Goal: Task Accomplishment & Management: Manage account settings

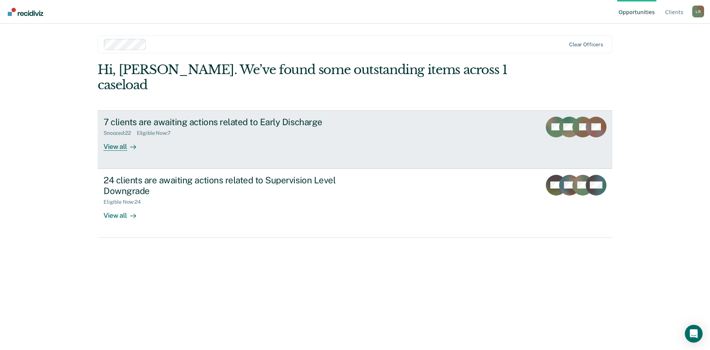
click at [120, 136] on div "View all" at bounding box center [124, 143] width 41 height 14
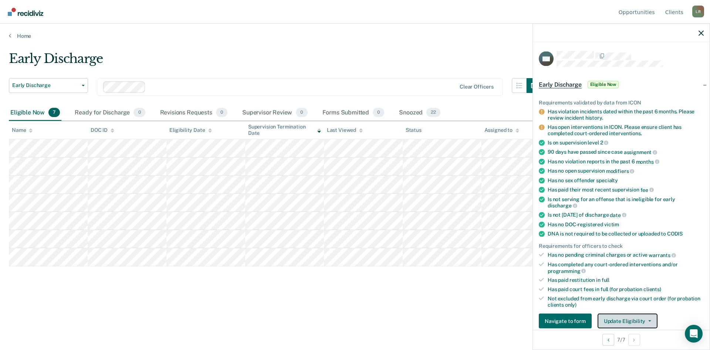
click at [647, 317] on button "Update Eligibility" at bounding box center [628, 320] width 60 height 15
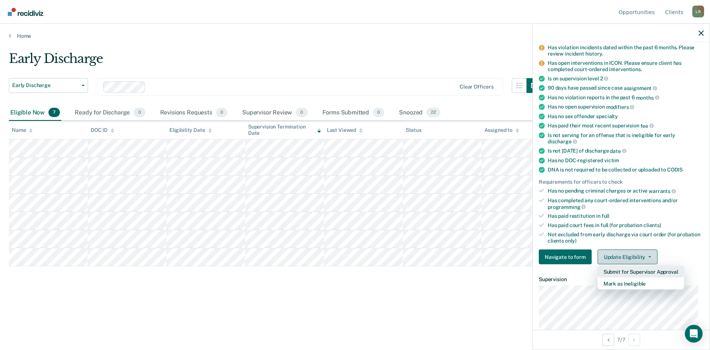
scroll to position [80, 0]
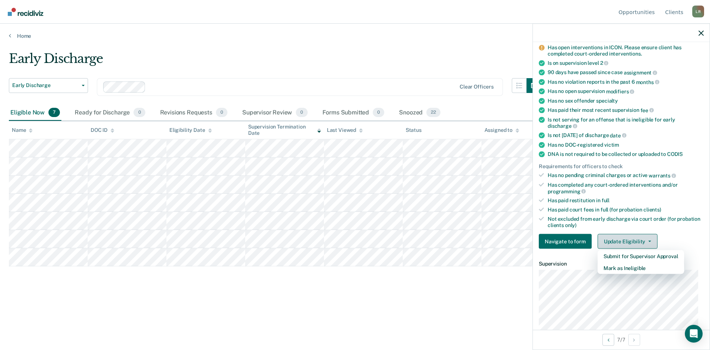
click at [649, 240] on icon "button" at bounding box center [650, 240] width 3 height 1
click at [646, 240] on span "button" at bounding box center [649, 240] width 6 height 1
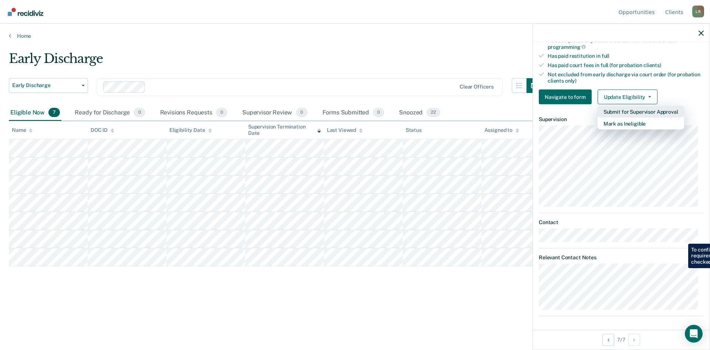
scroll to position [224, 0]
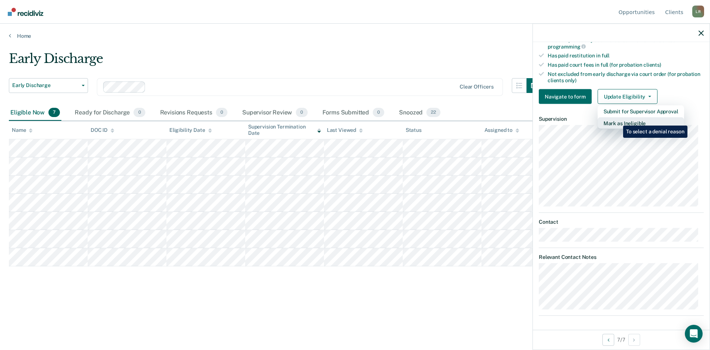
click at [618, 120] on button "Mark as Ineligible" at bounding box center [641, 123] width 87 height 12
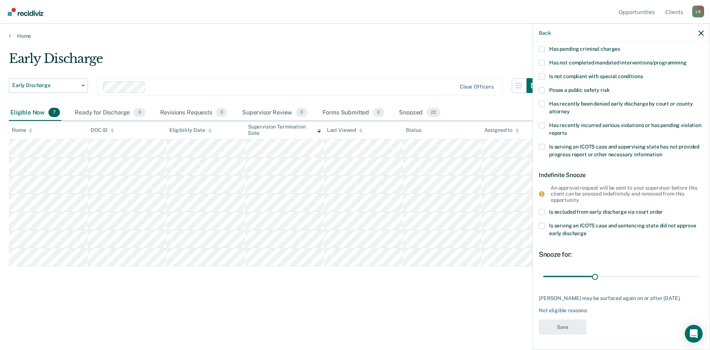
scroll to position [58, 0]
drag, startPoint x: 593, startPoint y: 275, endPoint x: 694, endPoint y: 275, distance: 100.6
type input "90"
click at [694, 275] on input "range" at bounding box center [622, 276] width 156 height 13
click at [634, 235] on label "Is serving an ICOTS case and sentencing state did not approve early discharge" at bounding box center [621, 231] width 165 height 16
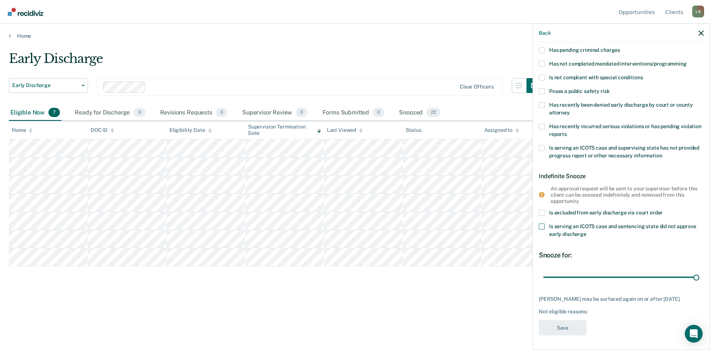
click at [587, 231] on input "Is serving an ICOTS case and sentencing state did not approve early discharge" at bounding box center [587, 231] width 0 height 0
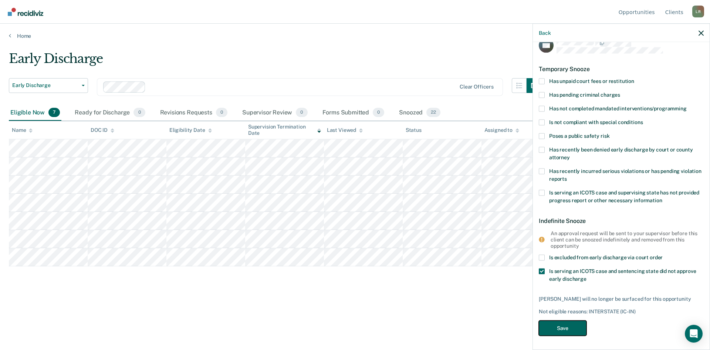
click at [563, 326] on button "Save" at bounding box center [563, 327] width 48 height 15
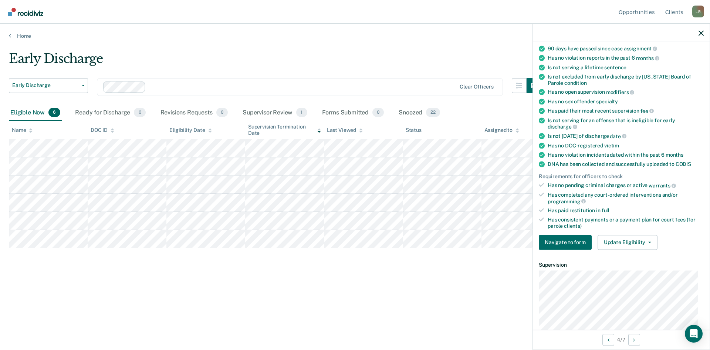
scroll to position [87, 0]
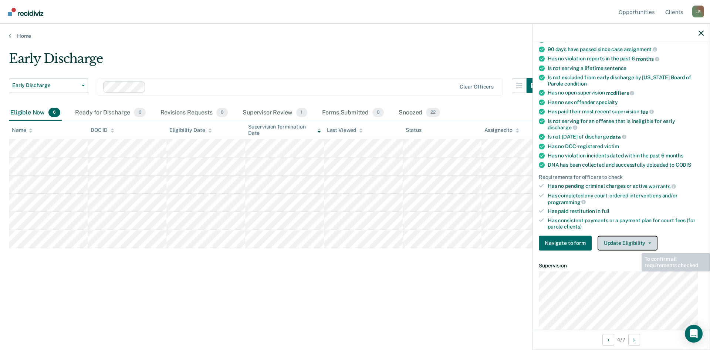
click at [632, 240] on button "Update Eligibility" at bounding box center [628, 242] width 60 height 15
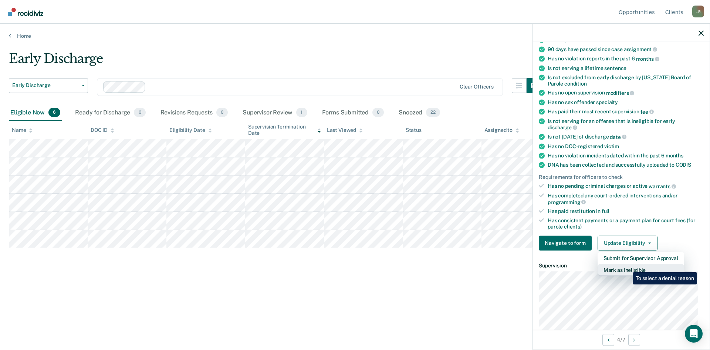
click at [628, 266] on button "Mark as Ineligible" at bounding box center [641, 269] width 87 height 12
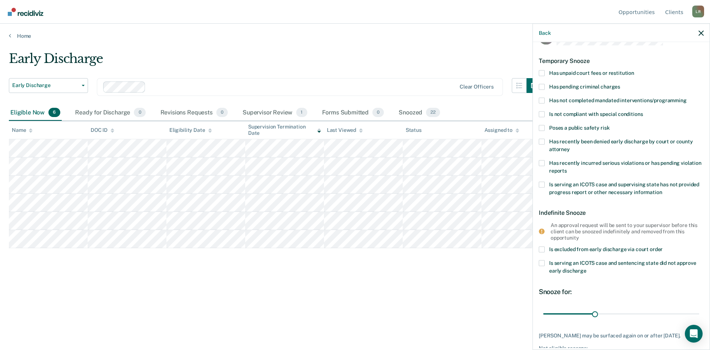
scroll to position [21, 0]
click at [543, 72] on span at bounding box center [542, 73] width 6 height 6
click at [635, 70] on input "Has unpaid court fees or restitution" at bounding box center [635, 70] width 0 height 0
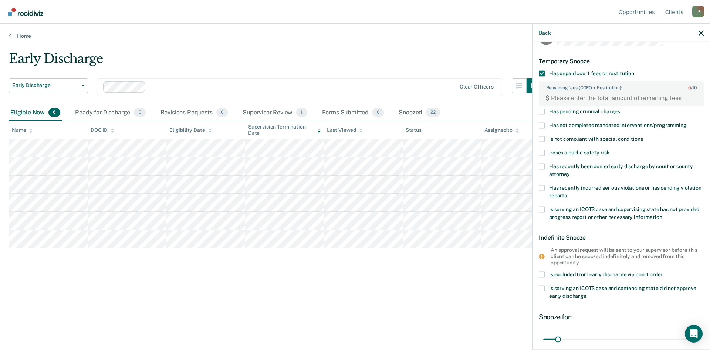
click at [542, 112] on span at bounding box center [542, 112] width 6 height 6
click at [620, 109] on input "Has pending criminal charges" at bounding box center [620, 109] width 0 height 0
click at [555, 99] on FEESReasonInput "Remaining fees (COFO + Restitution): 0 / 10" at bounding box center [623, 98] width 146 height 12
click at [544, 73] on span at bounding box center [542, 73] width 6 height 6
click at [635, 70] on input "Has unpaid court fees or restitution" at bounding box center [635, 70] width 0 height 0
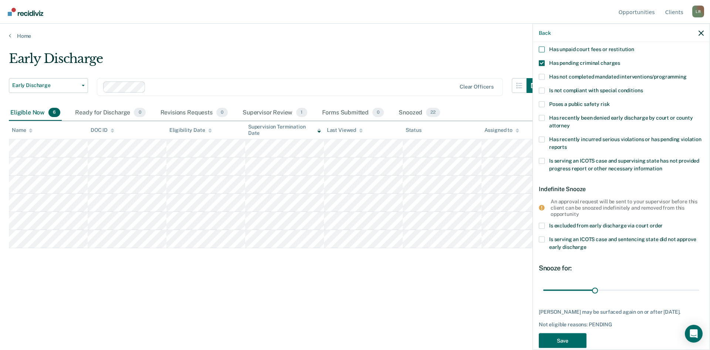
scroll to position [58, 0]
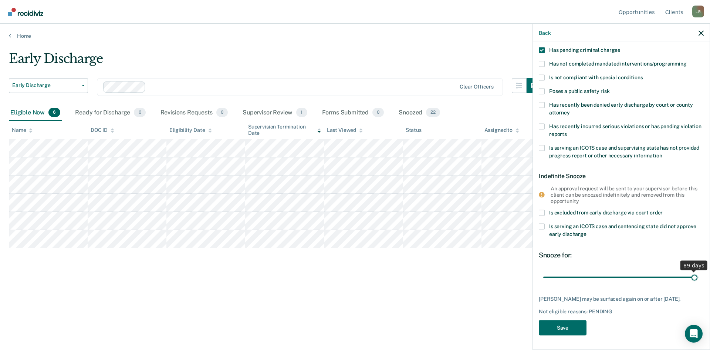
drag, startPoint x: 592, startPoint y: 276, endPoint x: 689, endPoint y: 276, distance: 97.3
type input "89"
click at [689, 276] on input "range" at bounding box center [622, 276] width 156 height 13
click at [571, 326] on button "Save" at bounding box center [563, 327] width 48 height 15
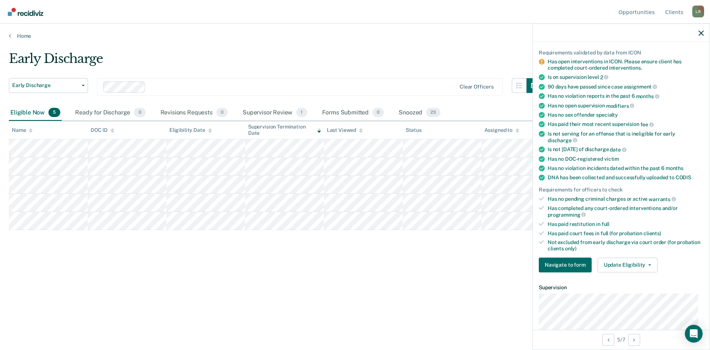
scroll to position [51, 0]
click at [619, 260] on button "Update Eligibility" at bounding box center [628, 263] width 60 height 15
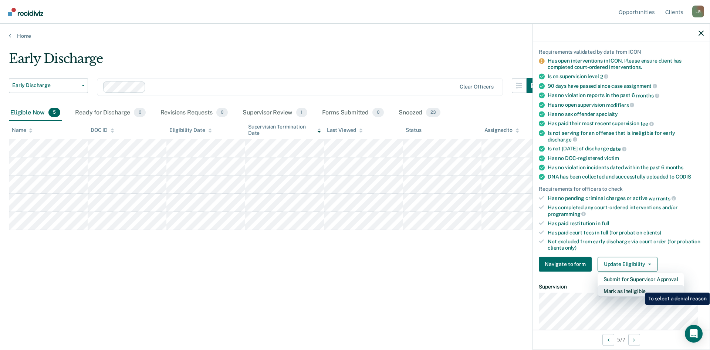
click at [640, 287] on button "Mark as Ineligible" at bounding box center [641, 291] width 87 height 12
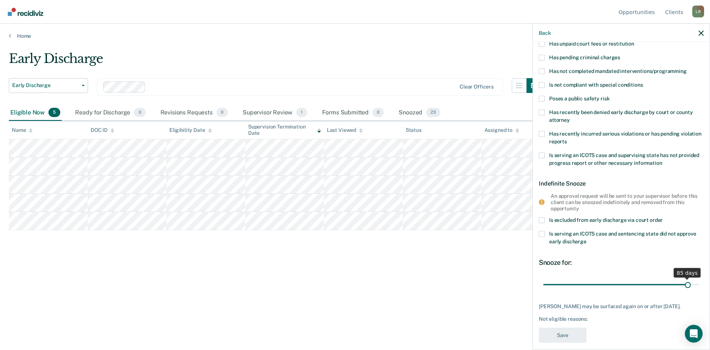
drag, startPoint x: 594, startPoint y: 283, endPoint x: 684, endPoint y: 283, distance: 89.5
type input "85"
click at [684, 283] on input "range" at bounding box center [622, 284] width 156 height 13
click at [542, 71] on span at bounding box center [542, 71] width 6 height 6
click at [687, 68] on input "Has not completed mandated interventions/programming" at bounding box center [687, 68] width 0 height 0
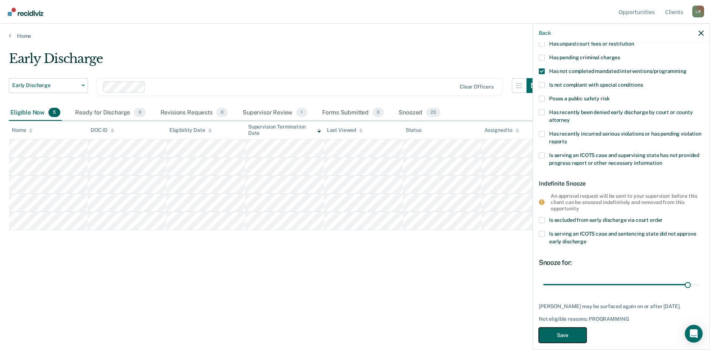
click at [560, 331] on button "Save" at bounding box center [563, 334] width 48 height 15
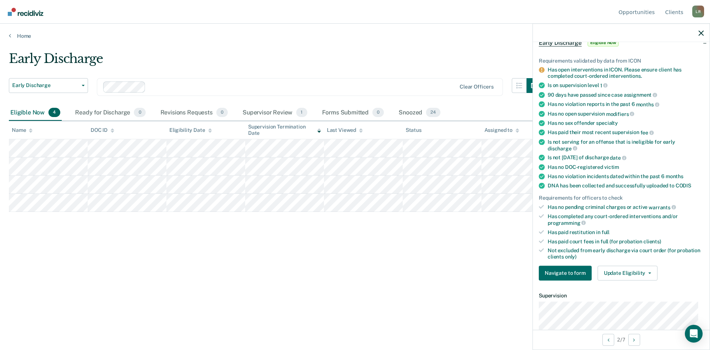
scroll to position [55, 0]
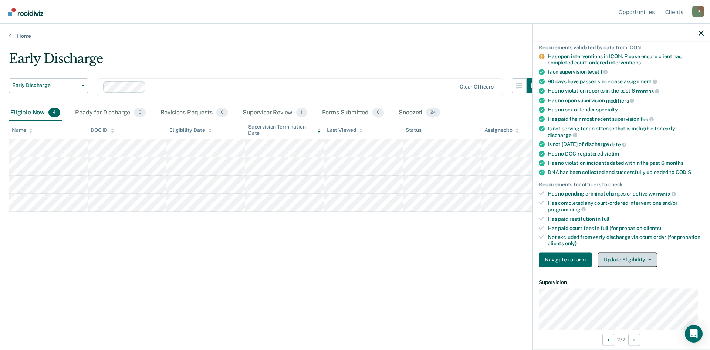
click at [631, 260] on button "Update Eligibility" at bounding box center [628, 259] width 60 height 15
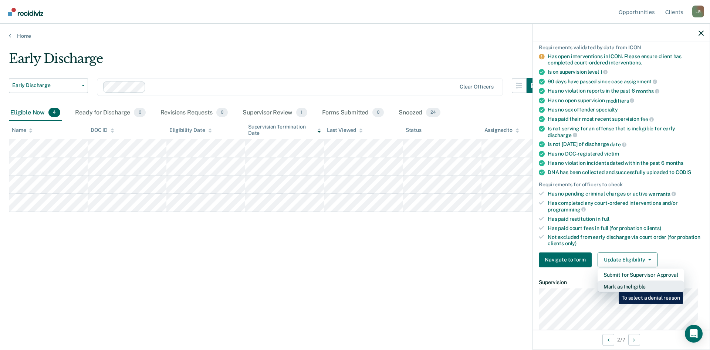
click at [613, 286] on button "Mark as Ineligible" at bounding box center [641, 286] width 87 height 12
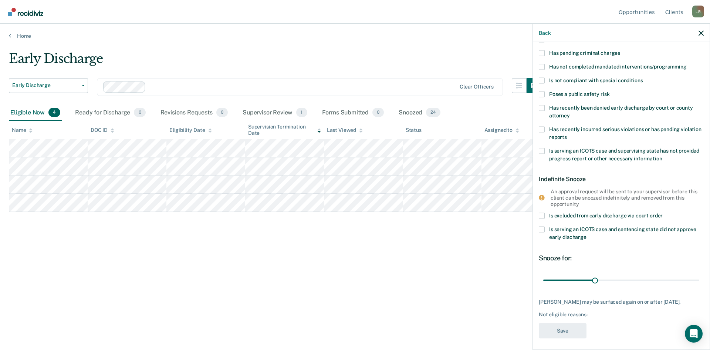
click at [541, 65] on span at bounding box center [542, 67] width 6 height 6
click at [687, 64] on input "Has not completed mandated interventions/programming" at bounding box center [687, 64] width 0 height 0
drag, startPoint x: 595, startPoint y: 279, endPoint x: 690, endPoint y: 277, distance: 95.5
type input "89"
click at [690, 277] on input "range" at bounding box center [622, 279] width 156 height 13
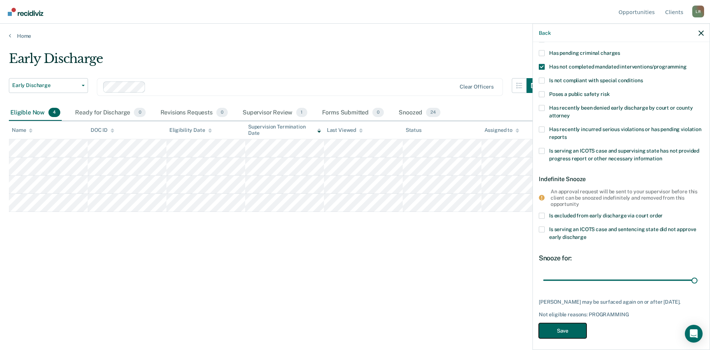
click at [576, 324] on button "Save" at bounding box center [563, 330] width 48 height 15
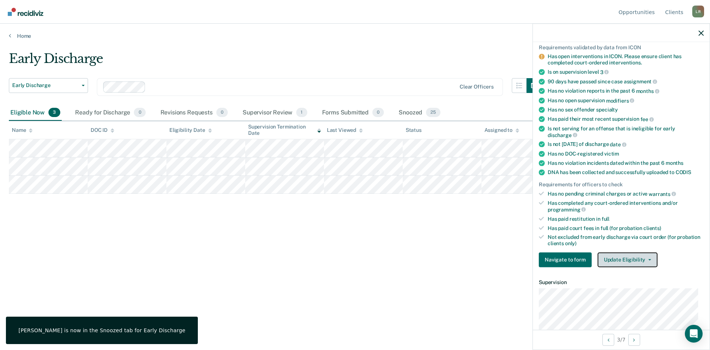
click at [613, 256] on button "Update Eligibility" at bounding box center [628, 259] width 60 height 15
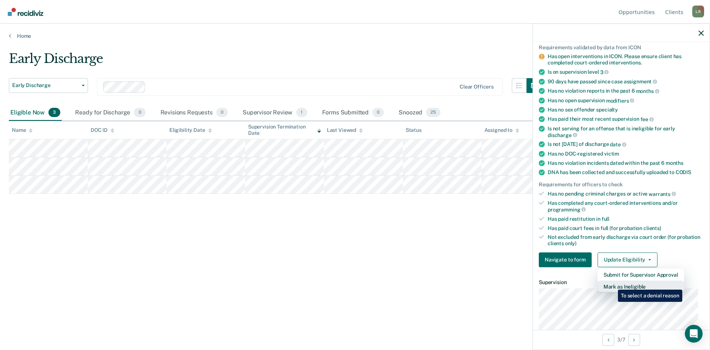
click at [613, 284] on button "Mark as Ineligible" at bounding box center [641, 286] width 87 height 12
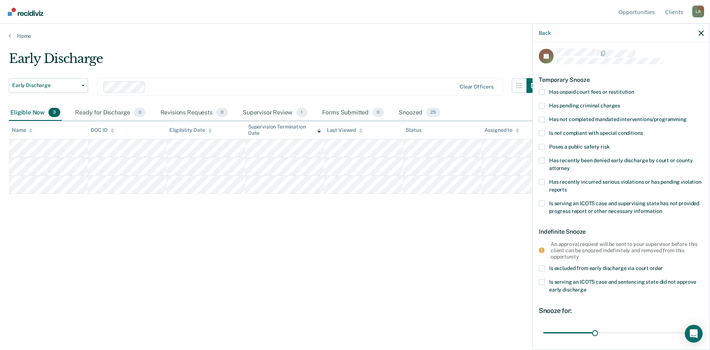
scroll to position [0, 0]
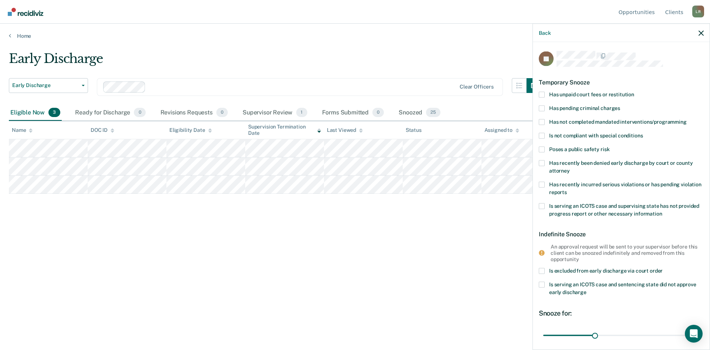
click at [542, 94] on span at bounding box center [542, 94] width 6 height 6
click at [635, 91] on input "Has unpaid court fees or restitution" at bounding box center [635, 91] width 0 height 0
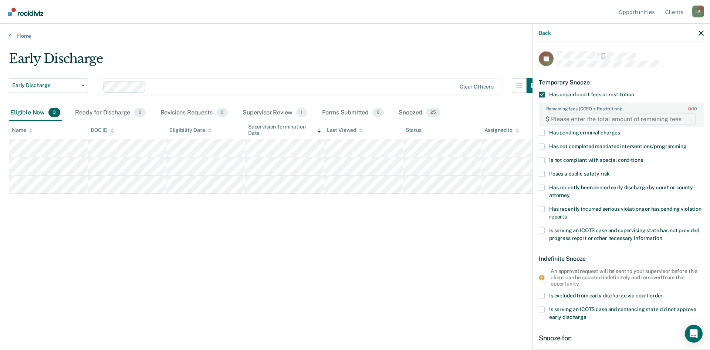
click at [581, 114] on FEESReasonInput "Remaining fees (COFO + Restitution): 0 / 10" at bounding box center [623, 119] width 146 height 12
click at [685, 118] on FEESReasonInput "-1" at bounding box center [623, 119] width 146 height 12
click at [573, 118] on FEESReasonInput "-1" at bounding box center [623, 119] width 146 height 12
drag, startPoint x: 556, startPoint y: 116, endPoint x: 549, endPoint y: 117, distance: 7.5
click at [549, 117] on div "$ -1" at bounding box center [622, 118] width 164 height 15
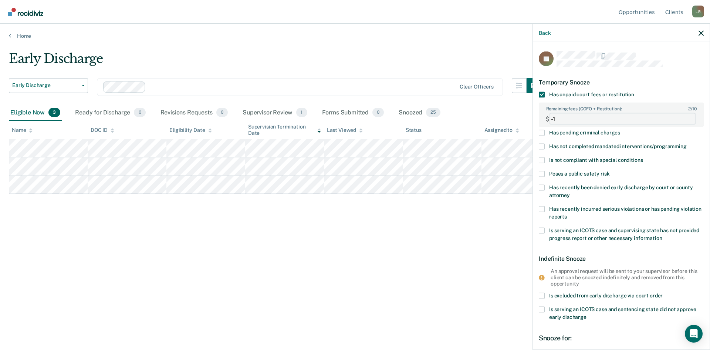
paste FEESReasonInput "4338.00"
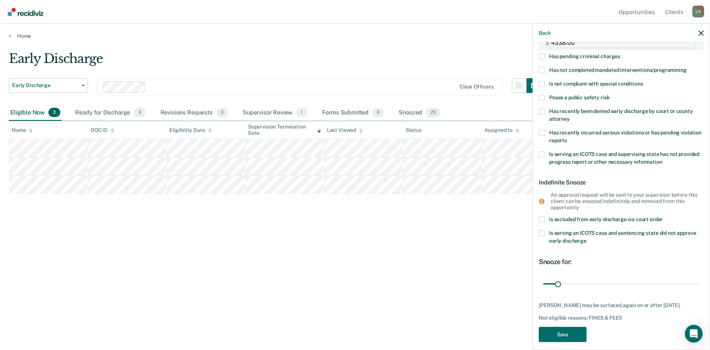
scroll to position [83, 0]
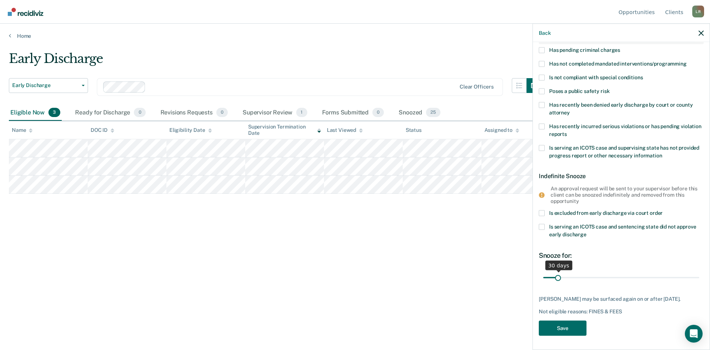
type FEESReasonInput "4338.00"
drag, startPoint x: 558, startPoint y: 277, endPoint x: 686, endPoint y: 277, distance: 128.0
type input "353"
click at [686, 277] on input "range" at bounding box center [622, 277] width 156 height 13
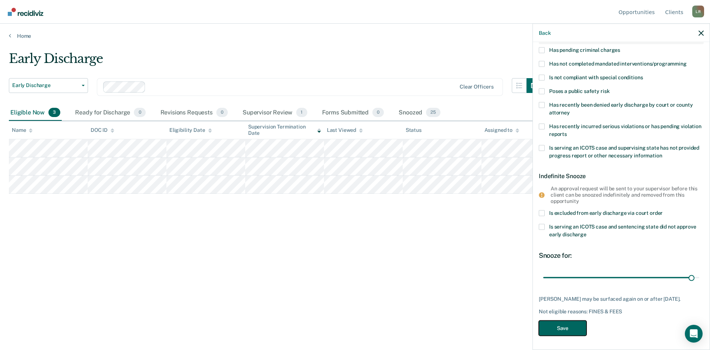
click at [567, 333] on button "Save" at bounding box center [563, 327] width 48 height 15
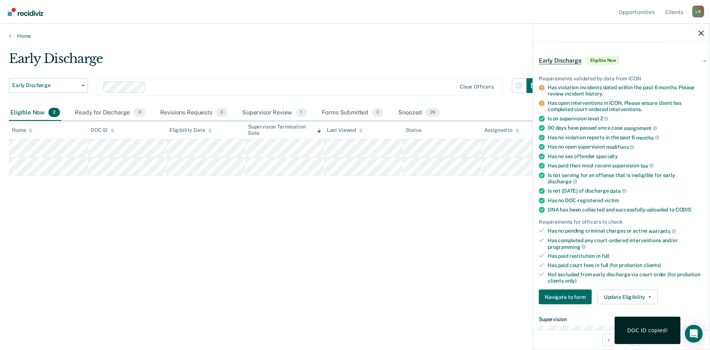
scroll to position [37, 0]
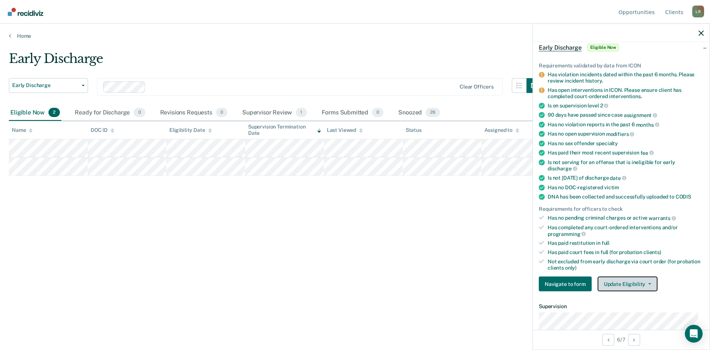
click at [636, 283] on button "Update Eligibility" at bounding box center [628, 283] width 60 height 15
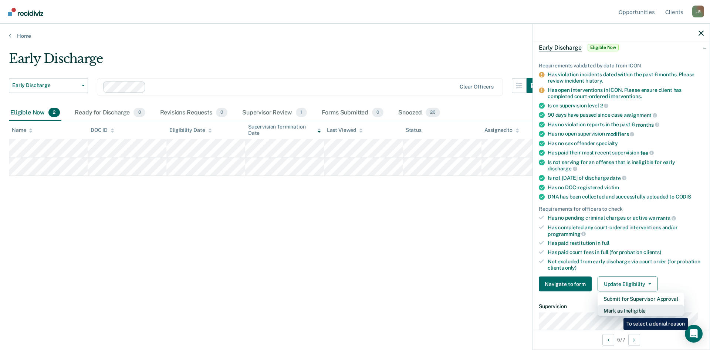
click at [618, 312] on button "Mark as Ineligible" at bounding box center [641, 311] width 87 height 12
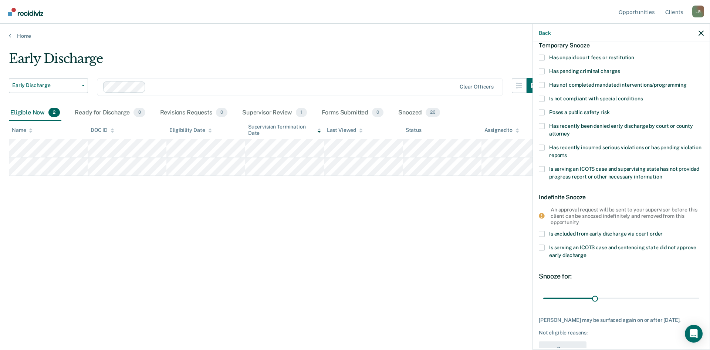
click at [544, 57] on span at bounding box center [542, 57] width 6 height 6
click at [635, 54] on input "Has unpaid court fees or restitution" at bounding box center [635, 54] width 0 height 0
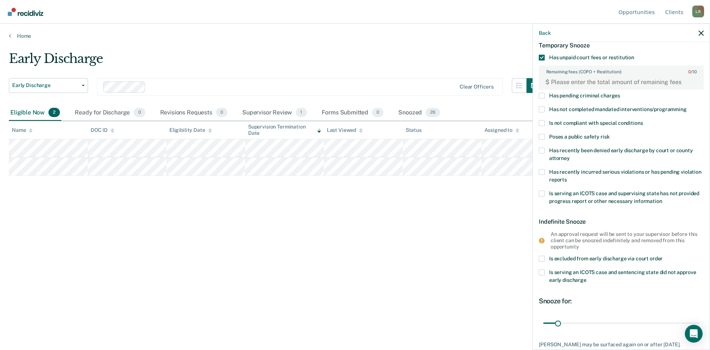
click at [542, 97] on span at bounding box center [542, 96] width 6 height 6
click at [620, 93] on input "Has pending criminal charges" at bounding box center [620, 93] width 0 height 0
click at [543, 110] on span at bounding box center [542, 110] width 6 height 6
click at [687, 107] on input "Has not completed mandated interventions/programming" at bounding box center [687, 107] width 0 height 0
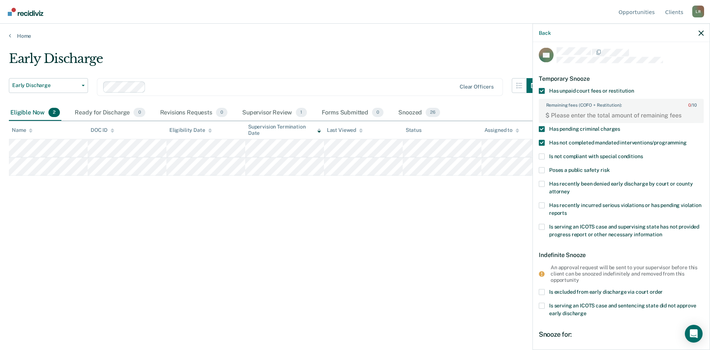
scroll to position [0, 0]
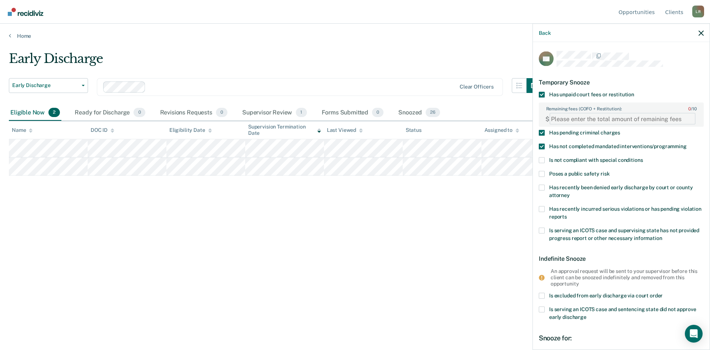
click at [561, 116] on FEESReasonInput "Remaining fees (COFO + Restitution): 0 / 10" at bounding box center [623, 119] width 146 height 12
paste FEESReasonInput "1083.25"
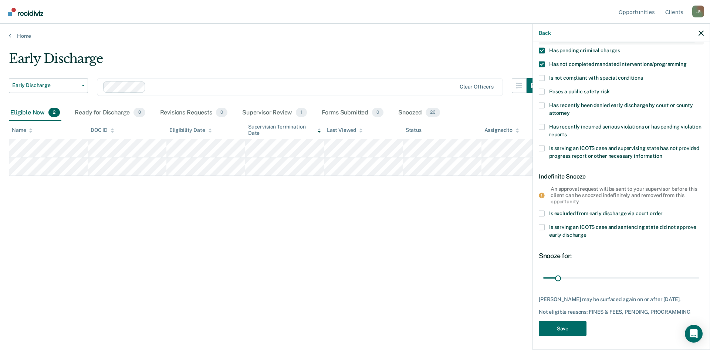
scroll to position [83, 0]
type FEESReasonInput "1083.25"
drag, startPoint x: 559, startPoint y: 277, endPoint x: 687, endPoint y: 277, distance: 127.6
type input "354"
click at [687, 277] on input "range" at bounding box center [622, 277] width 156 height 13
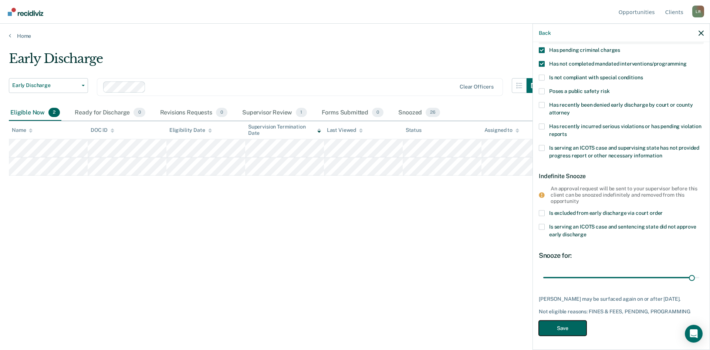
click at [561, 327] on button "Save" at bounding box center [563, 327] width 48 height 15
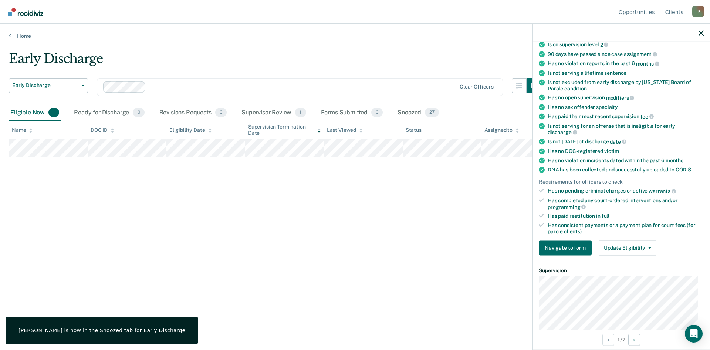
scroll to position [67, 0]
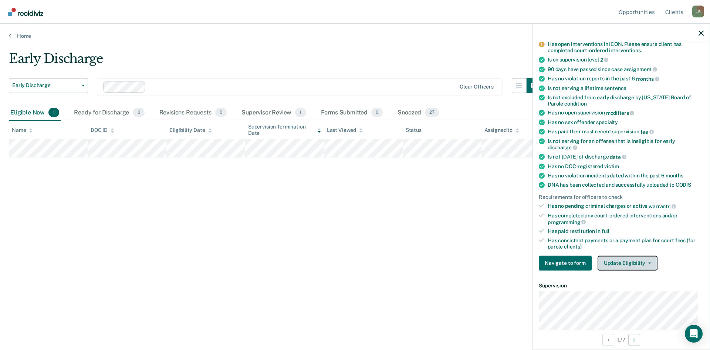
click at [634, 262] on button "Update Eligibility" at bounding box center [628, 262] width 60 height 15
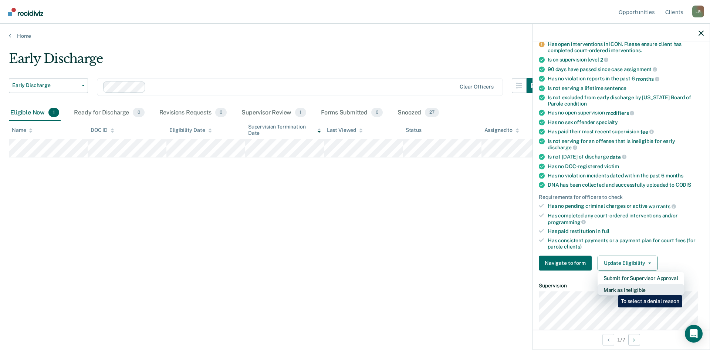
click at [613, 289] on button "Mark as Ineligible" at bounding box center [641, 289] width 87 height 12
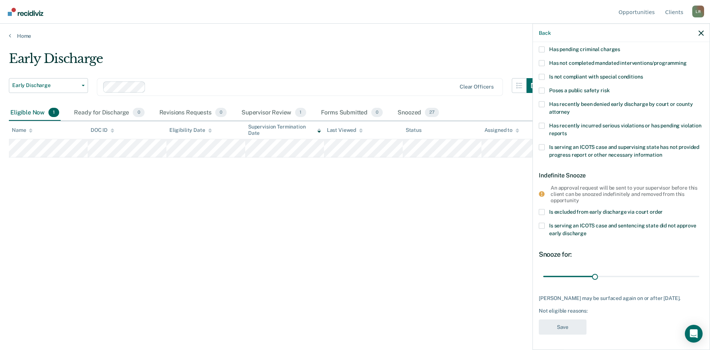
scroll to position [58, 0]
drag, startPoint x: 594, startPoint y: 277, endPoint x: 660, endPoint y: 275, distance: 66.3
click at [660, 275] on input "range" at bounding box center [622, 276] width 156 height 13
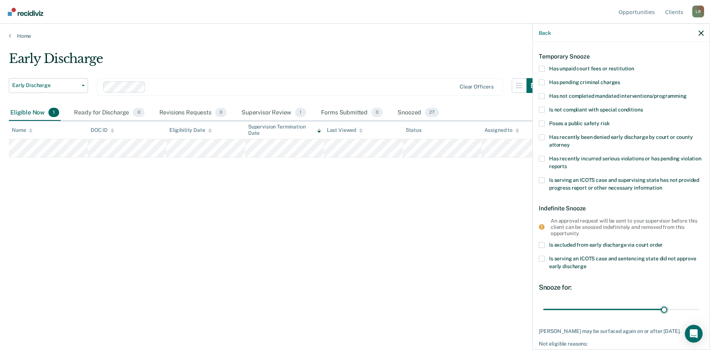
scroll to position [0, 0]
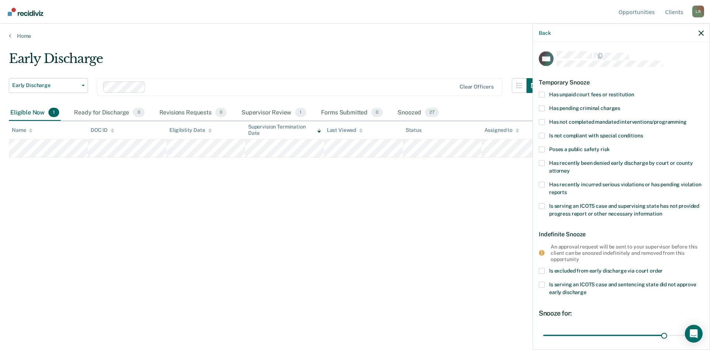
click at [542, 94] on span at bounding box center [542, 94] width 6 height 6
click at [635, 91] on input "Has unpaid court fees or restitution" at bounding box center [635, 91] width 0 height 0
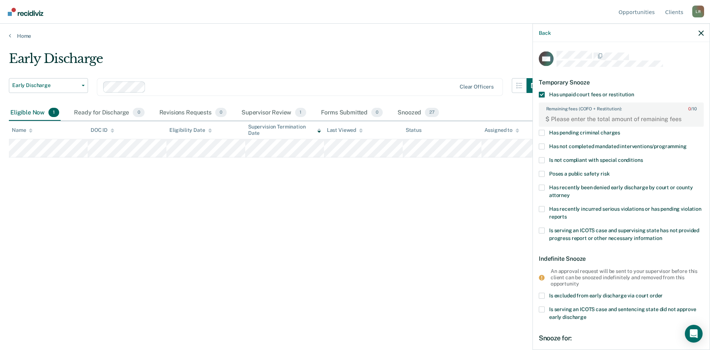
click at [543, 95] on span at bounding box center [542, 94] width 6 height 6
click at [635, 91] on input "Has unpaid court fees or restitution" at bounding box center [635, 91] width 0 height 0
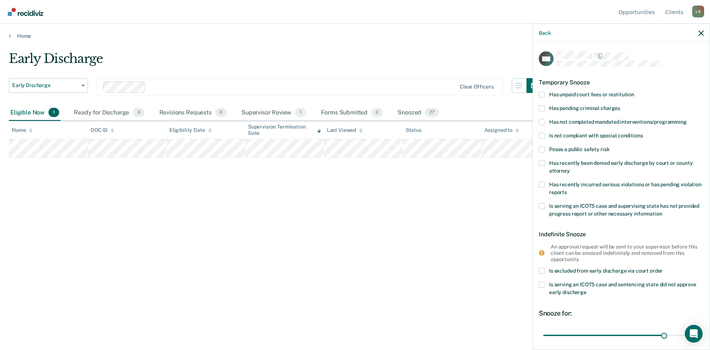
click at [543, 122] on span at bounding box center [542, 122] width 6 height 6
click at [687, 119] on input "Has not completed mandated interventions/programming" at bounding box center [687, 119] width 0 height 0
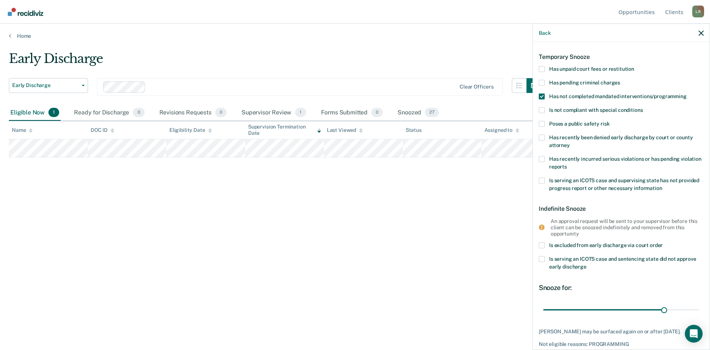
scroll to position [58, 0]
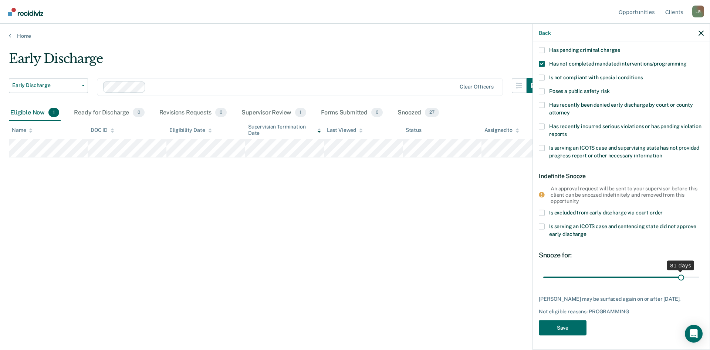
drag, startPoint x: 659, startPoint y: 275, endPoint x: 676, endPoint y: 275, distance: 17.4
type input "81"
click at [676, 275] on input "range" at bounding box center [622, 276] width 156 height 13
click at [566, 325] on button "Save" at bounding box center [563, 327] width 48 height 15
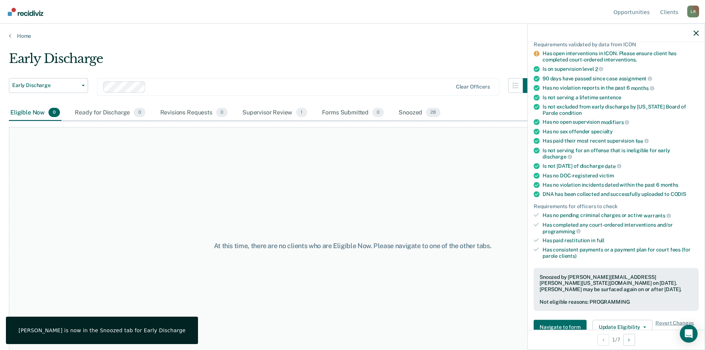
click at [153, 84] on div at bounding box center [300, 87] width 303 height 9
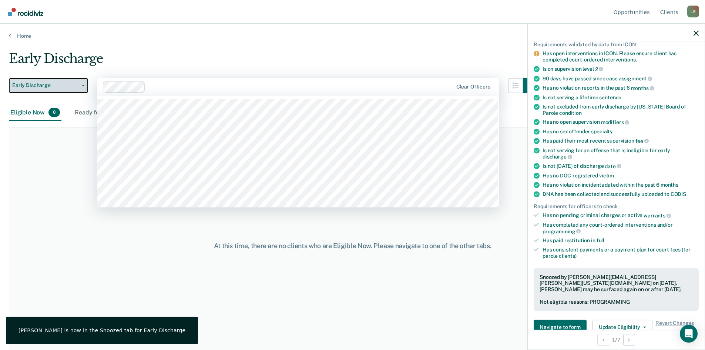
click at [30, 86] on span "Early Discharge" at bounding box center [45, 85] width 67 height 6
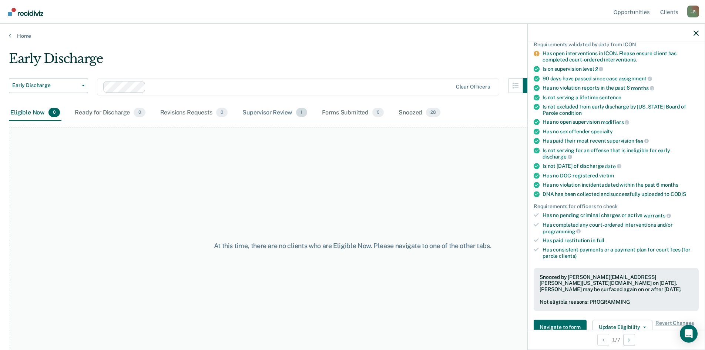
click at [280, 110] on div "Supervisor Review 1" at bounding box center [275, 113] width 68 height 16
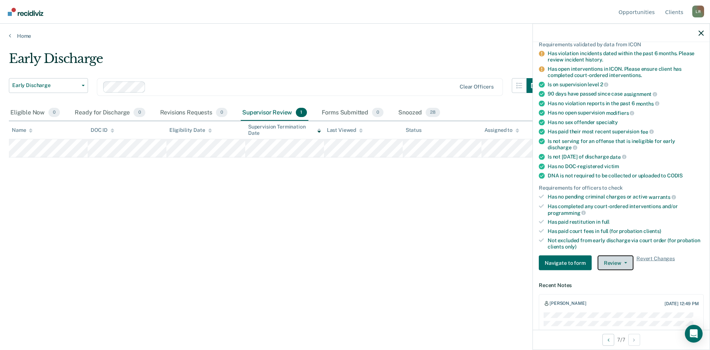
click at [617, 260] on button "Review" at bounding box center [616, 262] width 36 height 15
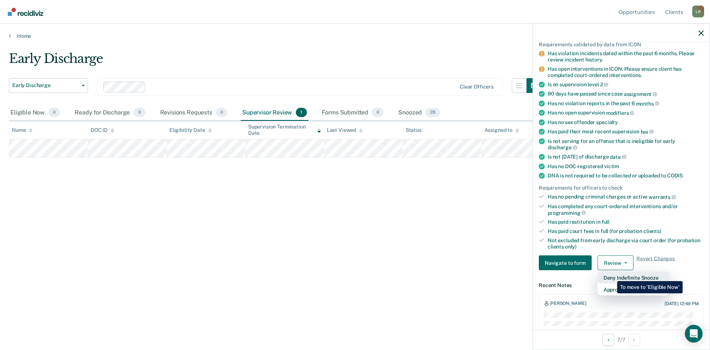
click at [612, 275] on button "Deny Indefinite Snooze" at bounding box center [633, 278] width 71 height 12
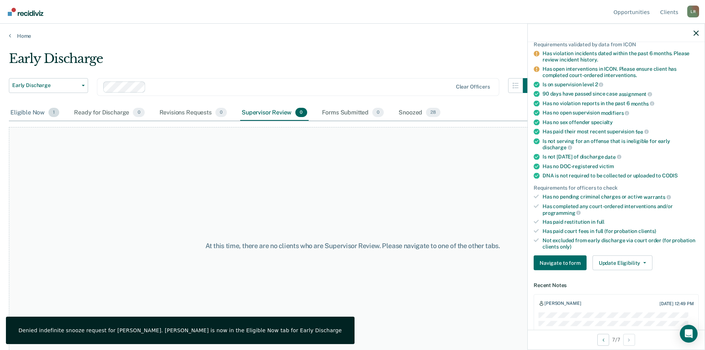
click at [35, 111] on div "Eligible Now 1" at bounding box center [35, 113] width 52 height 16
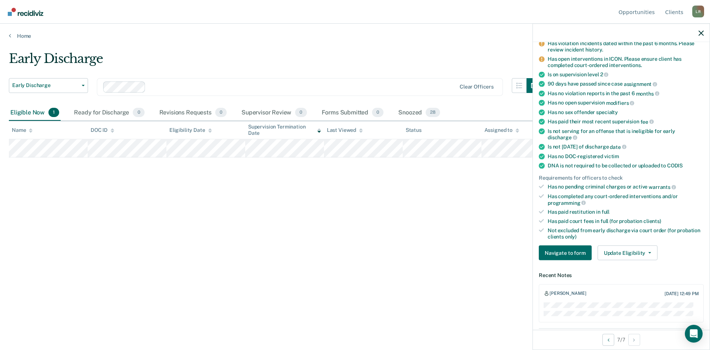
scroll to position [77, 0]
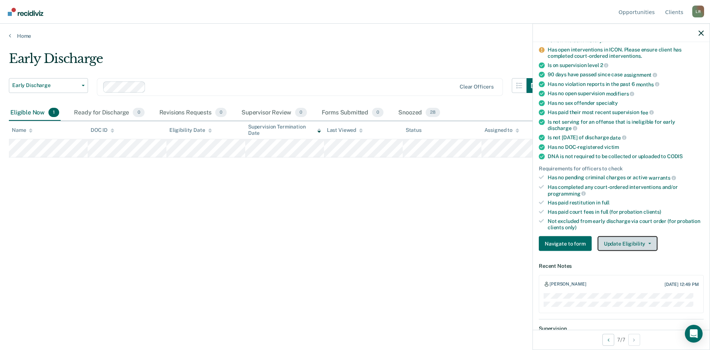
click at [620, 242] on button "Update Eligibility" at bounding box center [628, 243] width 60 height 15
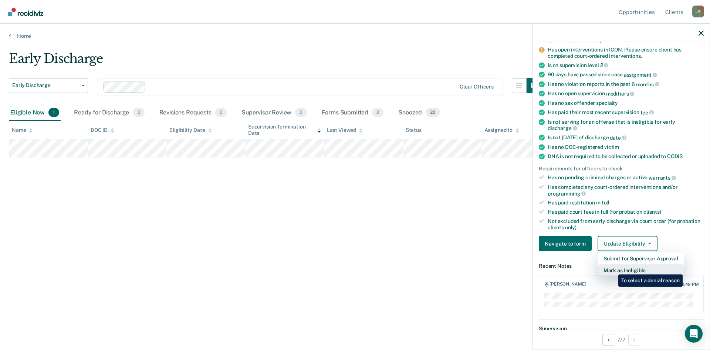
click at [613, 269] on button "Mark as Ineligible" at bounding box center [641, 270] width 87 height 12
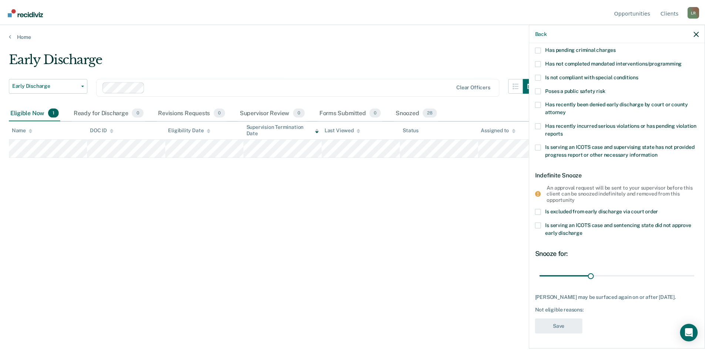
scroll to position [58, 0]
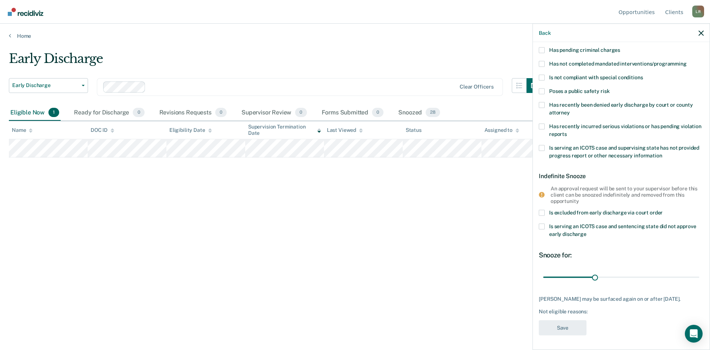
click at [539, 61] on span at bounding box center [542, 64] width 6 height 6
click at [687, 61] on input "Has not completed mandated interventions/programming" at bounding box center [687, 61] width 0 height 0
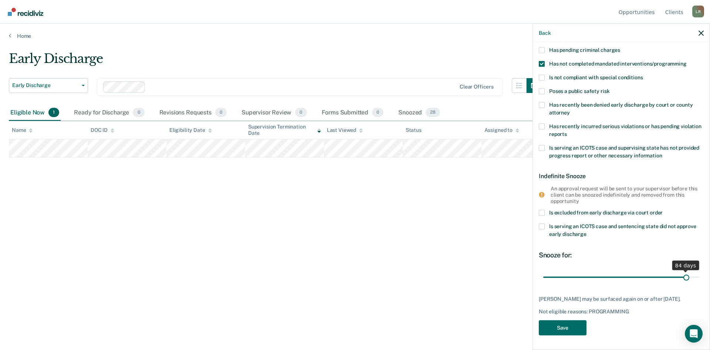
drag, startPoint x: 594, startPoint y: 276, endPoint x: 681, endPoint y: 279, distance: 87.0
type input "84"
click at [681, 279] on input "range" at bounding box center [622, 276] width 156 height 13
click at [565, 328] on button "Save" at bounding box center [563, 327] width 48 height 15
